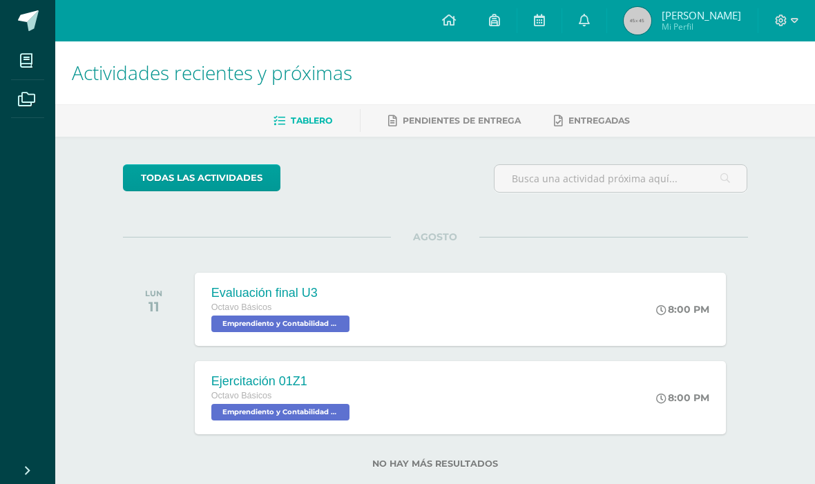
click at [23, 56] on icon at bounding box center [26, 61] width 12 height 14
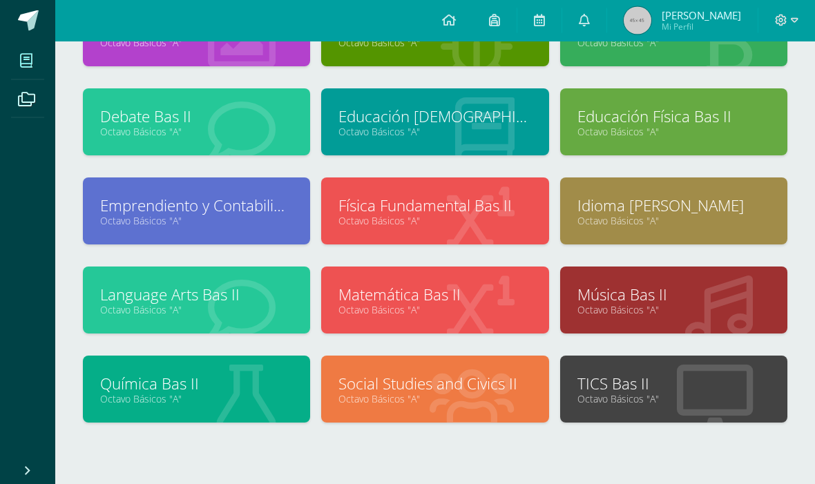
scroll to position [133, 0]
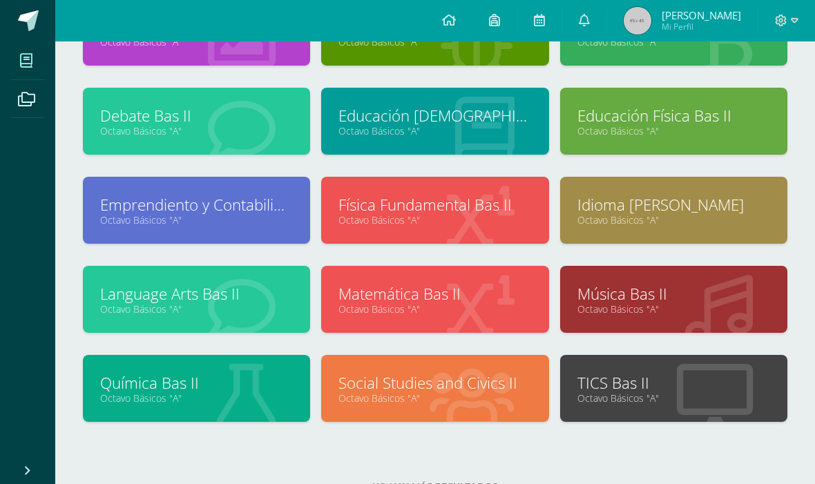
click at [355, 295] on link "Matemática Bas II" at bounding box center [434, 293] width 193 height 21
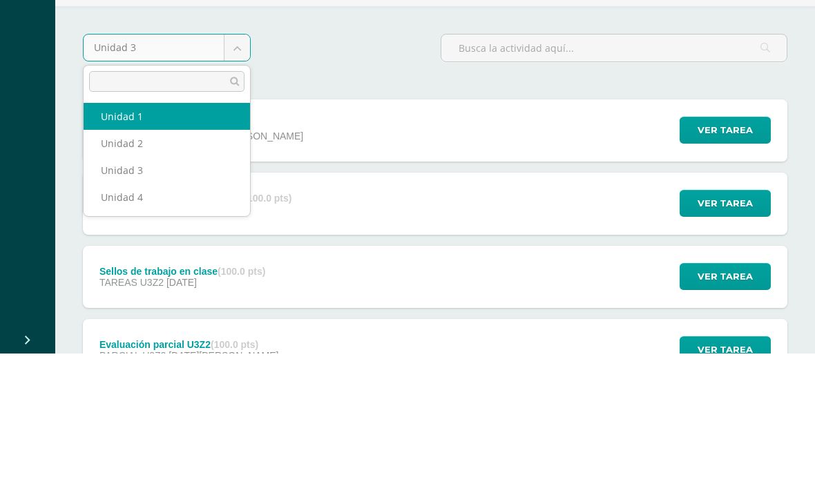
select select "Unidad 1"
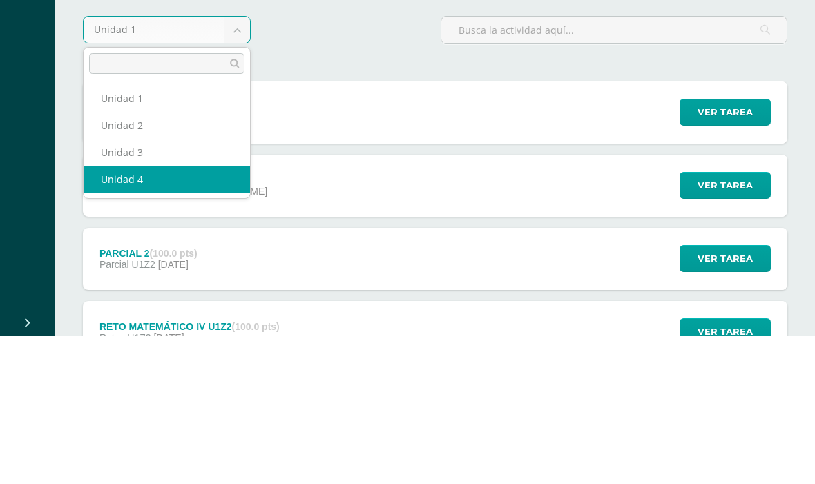
select select "Unidad 4"
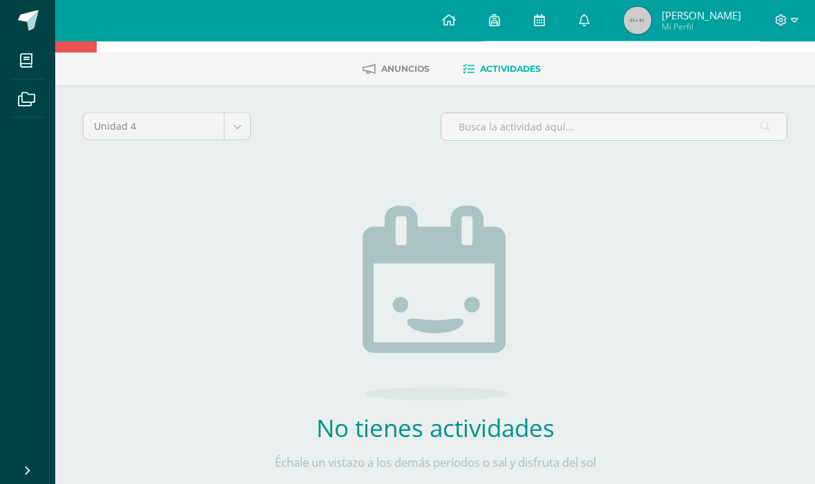
scroll to position [53, 0]
